Goal: Task Accomplishment & Management: Manage account settings

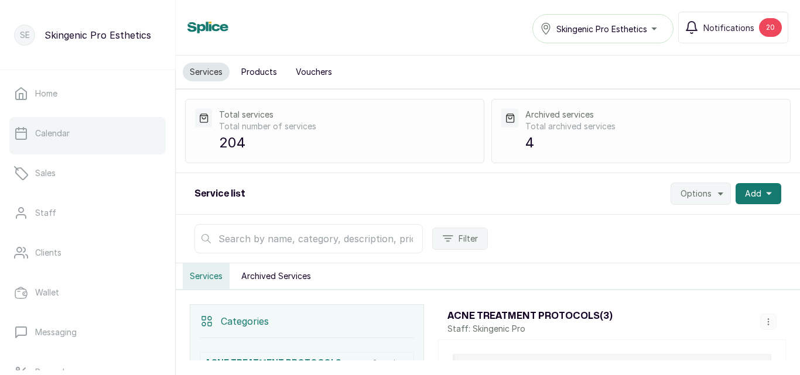
click at [63, 125] on link "Calendar" at bounding box center [87, 133] width 156 height 33
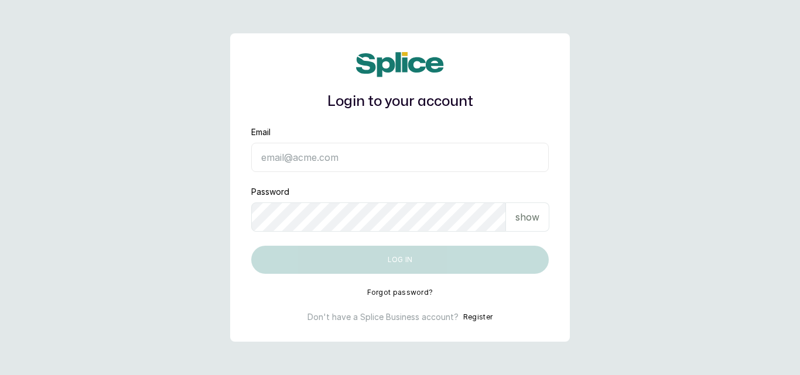
type input "skingenicpro@brownskingirlbsg.com"
click at [323, 254] on button "Log in" at bounding box center [400, 260] width 298 height 28
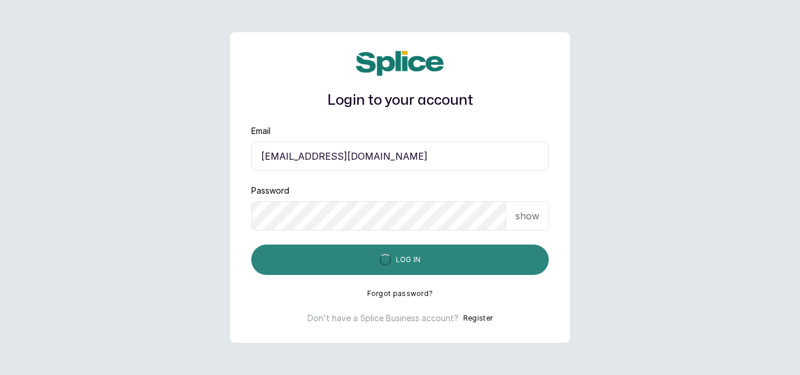
click at [251, 245] on button "Log in" at bounding box center [400, 260] width 298 height 30
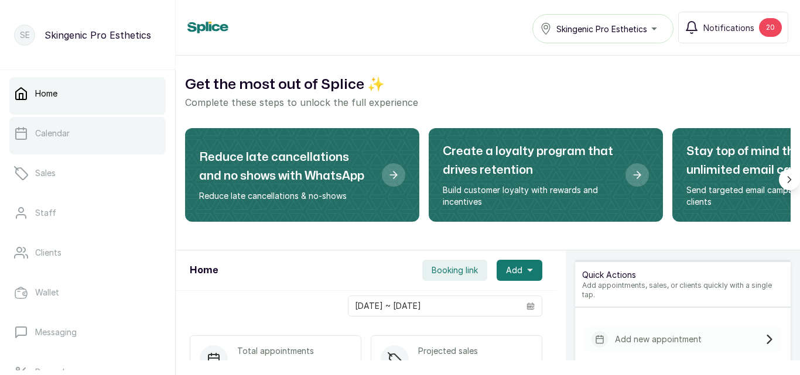
click at [74, 129] on link "Calendar" at bounding box center [87, 133] width 156 height 33
